Goal: Information Seeking & Learning: Learn about a topic

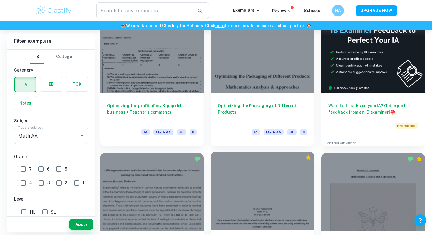
scroll to position [182, 0]
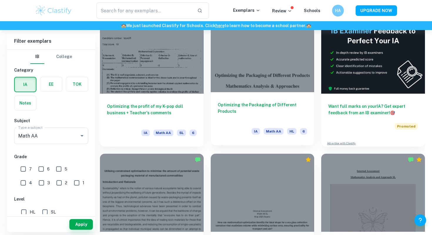
click at [249, 84] on div at bounding box center [263, 53] width 104 height 78
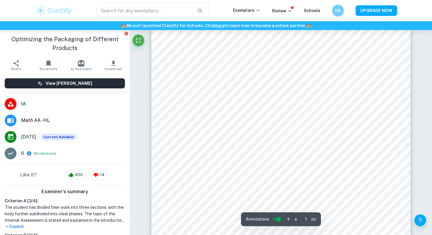
scroll to position [118, 0]
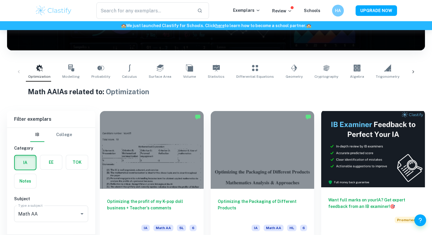
scroll to position [132, 0]
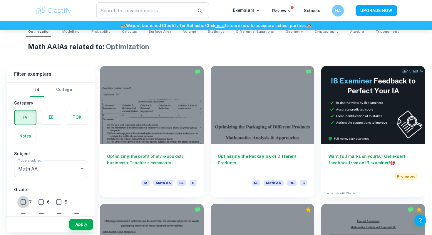
click at [20, 199] on input "7" at bounding box center [23, 202] width 12 height 12
checkbox input "true"
click at [74, 230] on div "Apply" at bounding box center [51, 224] width 88 height 15
click at [75, 228] on button "Apply" at bounding box center [81, 224] width 24 height 11
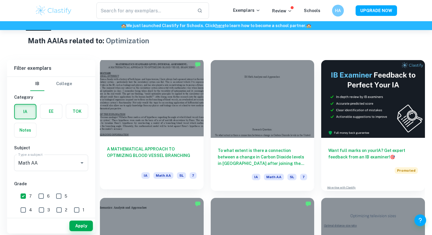
scroll to position [140, 0]
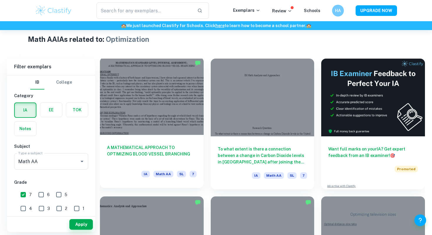
click at [154, 84] on div at bounding box center [152, 96] width 104 height 78
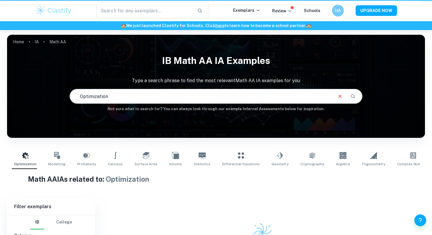
scroll to position [52, 0]
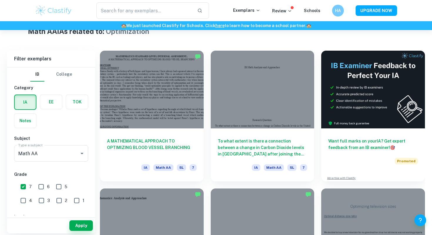
scroll to position [149, 0]
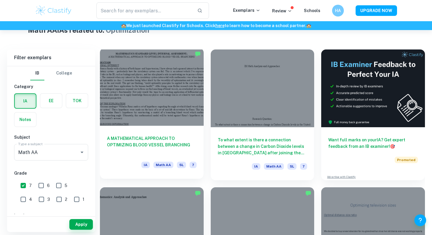
click at [154, 144] on h6 "A MATHEMATICAL APPROACH TO OPTIMIZING BLOOD VESSEL BRANCHING" at bounding box center [152, 144] width 90 height 19
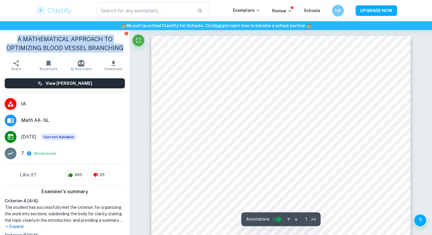
drag, startPoint x: 27, startPoint y: 38, endPoint x: 121, endPoint y: 48, distance: 94.7
click at [122, 48] on h1 "A MATHEMATICAL APPROACH TO OPTIMIZING BLOOD VESSEL BRANCHING" at bounding box center [65, 44] width 120 height 18
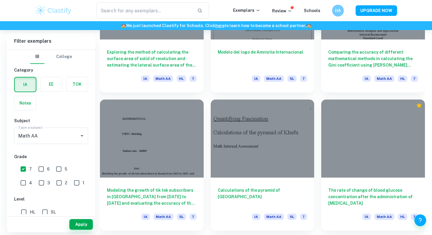
scroll to position [1364, 0]
